Goal: Task Accomplishment & Management: Manage account settings

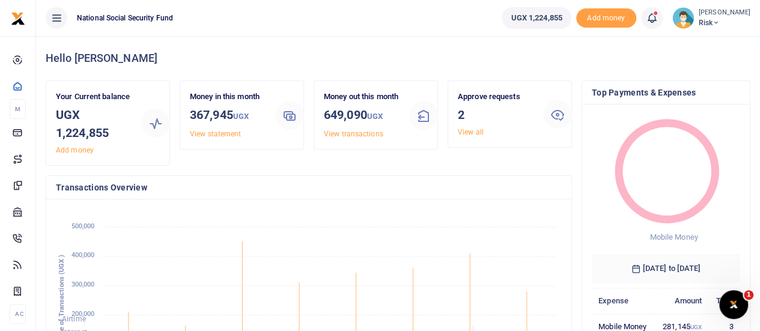
click at [710, 22] on span "Risk" at bounding box center [724, 22] width 52 height 11
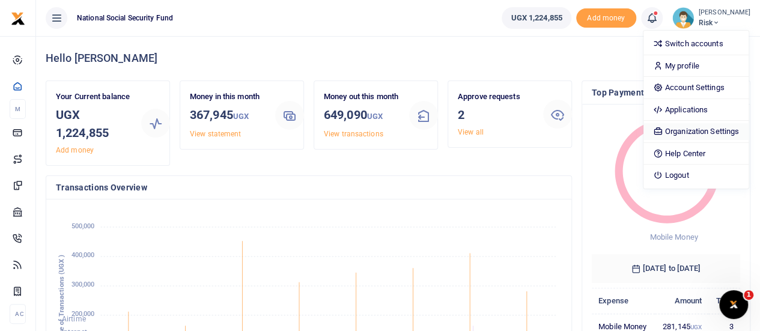
click at [687, 127] on link "Organization Settings" at bounding box center [695, 131] width 105 height 17
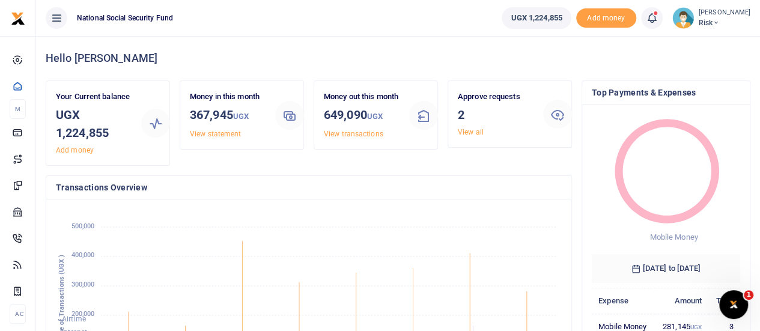
click at [712, 23] on icon at bounding box center [715, 23] width 7 height 8
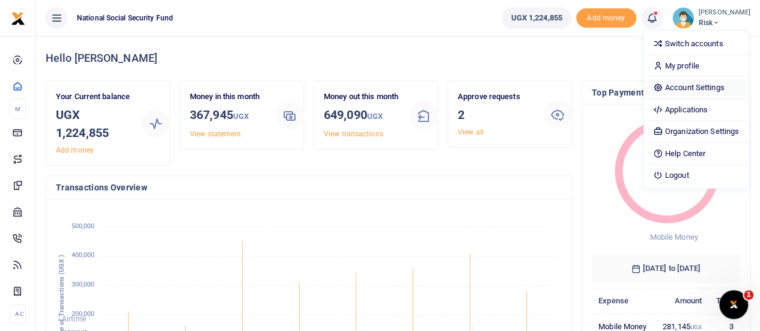
click at [694, 82] on link "Account Settings" at bounding box center [695, 87] width 105 height 17
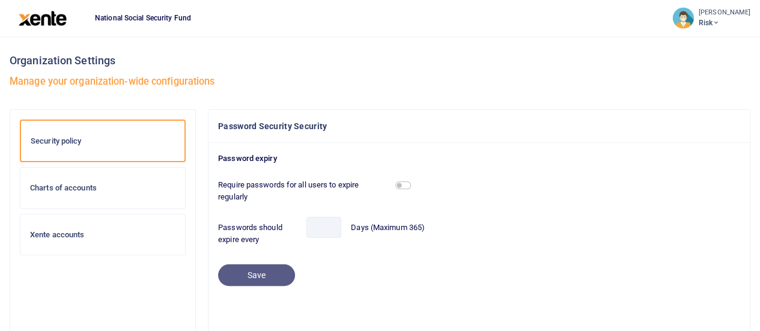
click at [710, 26] on span "Risk" at bounding box center [724, 22] width 52 height 11
drag, startPoint x: 708, startPoint y: 13, endPoint x: 610, endPoint y: 8, distance: 98.0
click at [708, 14] on small "[PERSON_NAME]" at bounding box center [724, 13] width 52 height 10
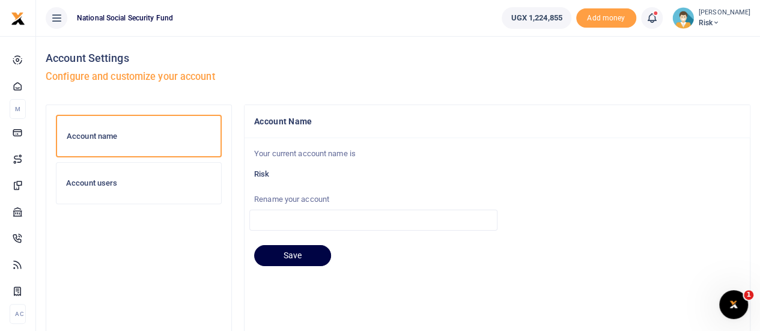
click at [88, 186] on h6 "Account users" at bounding box center [138, 183] width 145 height 10
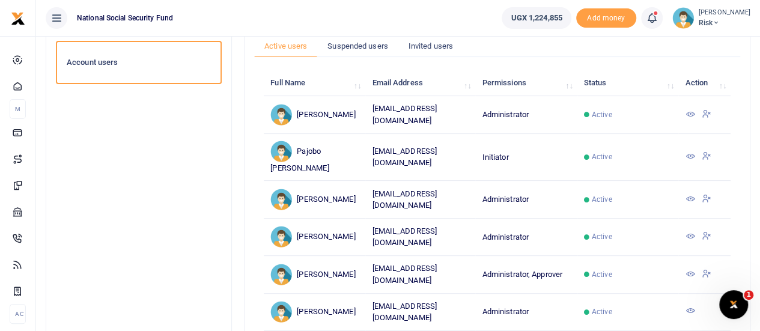
scroll to position [180, 0]
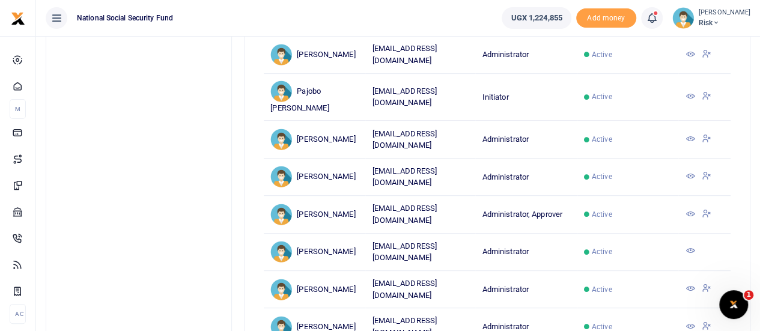
click at [691, 210] on icon at bounding box center [689, 214] width 10 height 10
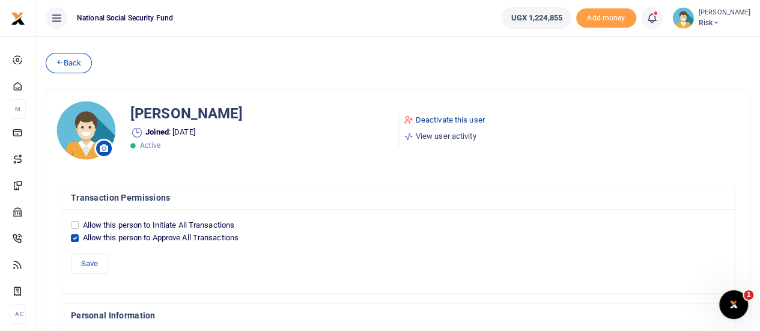
click at [438, 118] on link "Deactivate this user" at bounding box center [443, 120] width 81 height 12
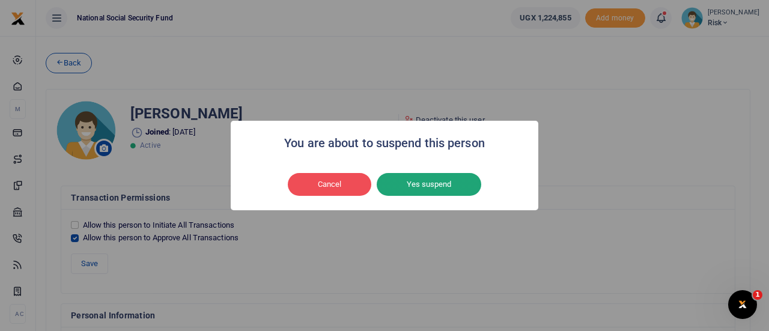
click at [428, 184] on button "Yes suspend" at bounding box center [428, 184] width 104 height 23
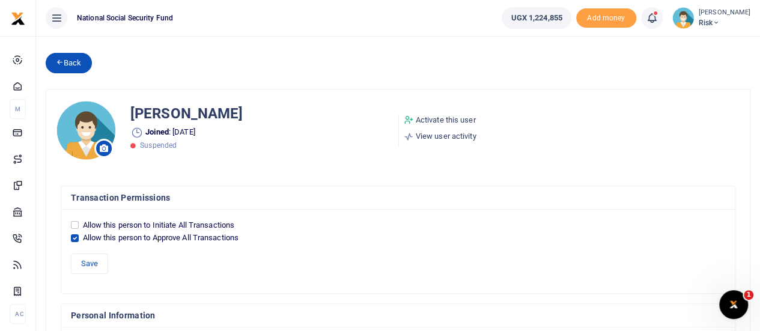
click at [71, 65] on link "Back" at bounding box center [69, 63] width 46 height 20
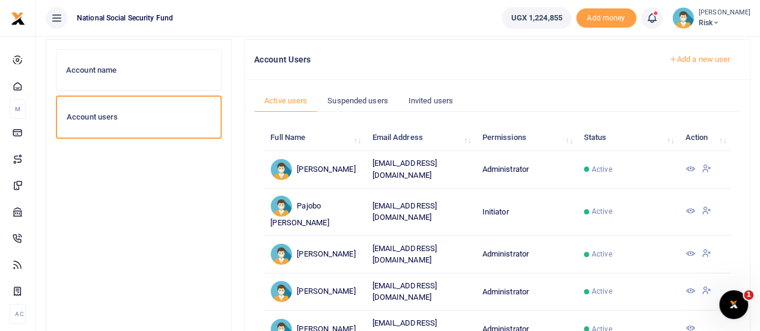
scroll to position [47, 0]
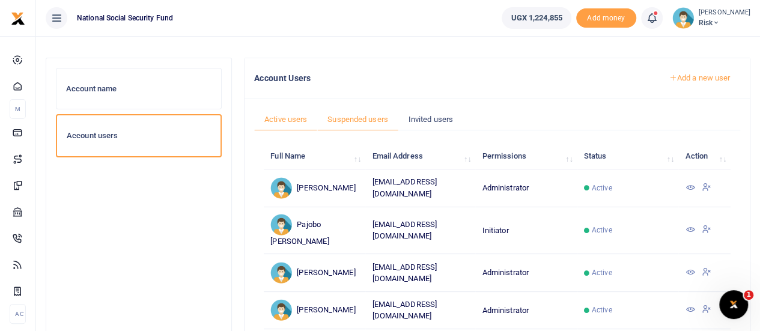
click at [353, 121] on link "Suspended users" at bounding box center [357, 119] width 81 height 23
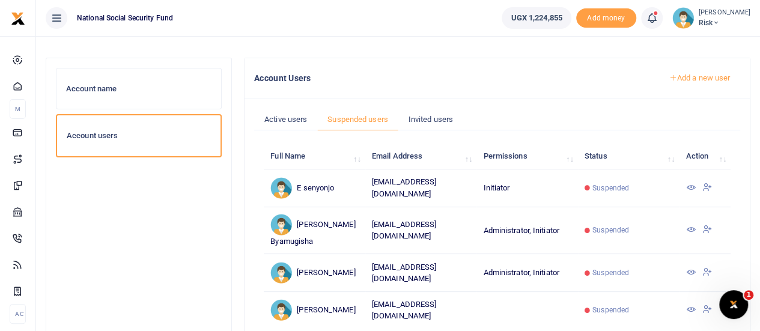
click at [687, 183] on icon at bounding box center [690, 188] width 10 height 10
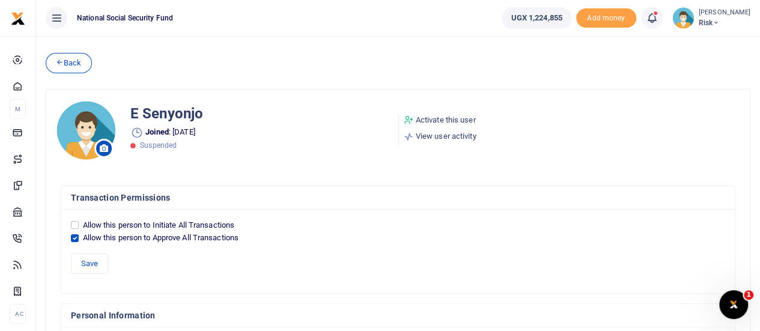
click at [452, 119] on link "Activate this user" at bounding box center [439, 120] width 73 height 12
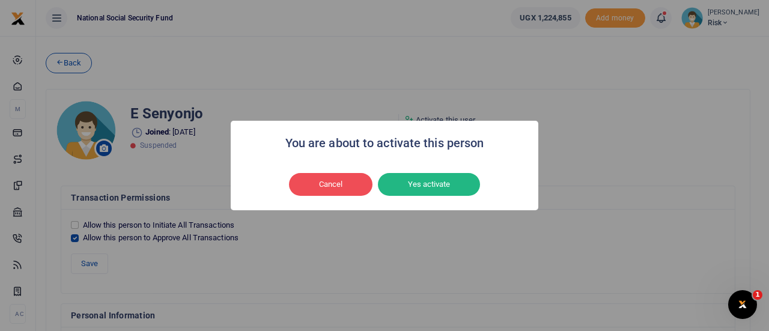
click at [415, 172] on div "Cancel No Yes activate" at bounding box center [384, 185] width 283 height 28
click at [420, 181] on button "Yes activate" at bounding box center [429, 184] width 102 height 23
